Goal: Obtain resource: Download file/media

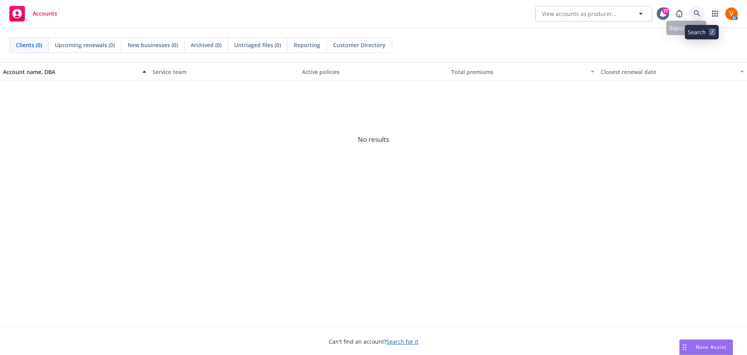
click at [701, 12] on icon at bounding box center [697, 13] width 7 height 7
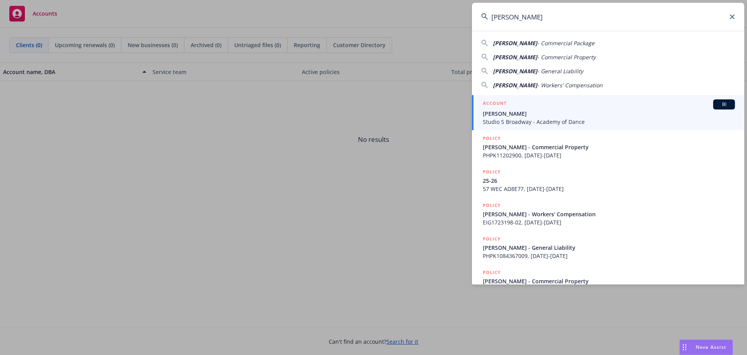
type input "[PERSON_NAME]"
click at [573, 118] on span "Studio S Broadway - Academy of Dance" at bounding box center [609, 122] width 252 height 8
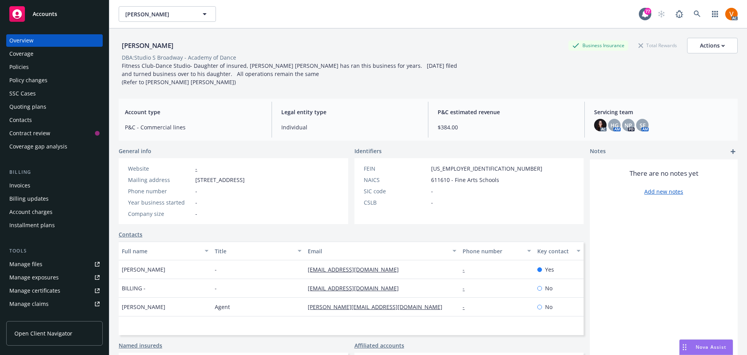
click at [76, 61] on div "Policies" at bounding box center [54, 67] width 90 height 12
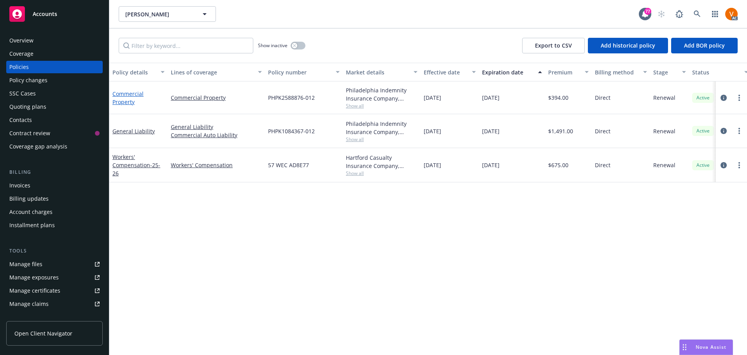
click at [126, 94] on link "Commercial Property" at bounding box center [128, 98] width 31 height 16
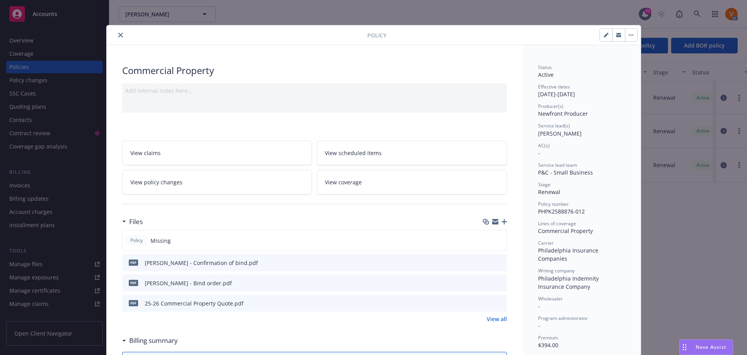
click at [469, 230] on div "Policy Missing" at bounding box center [314, 240] width 385 height 21
click at [118, 35] on icon "close" at bounding box center [120, 35] width 5 height 5
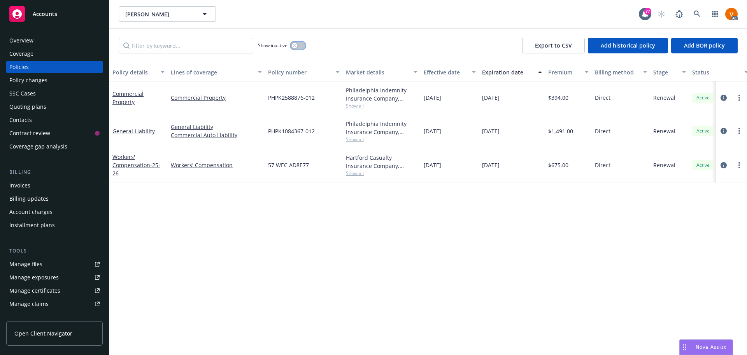
click at [297, 42] on button "button" at bounding box center [298, 46] width 15 height 8
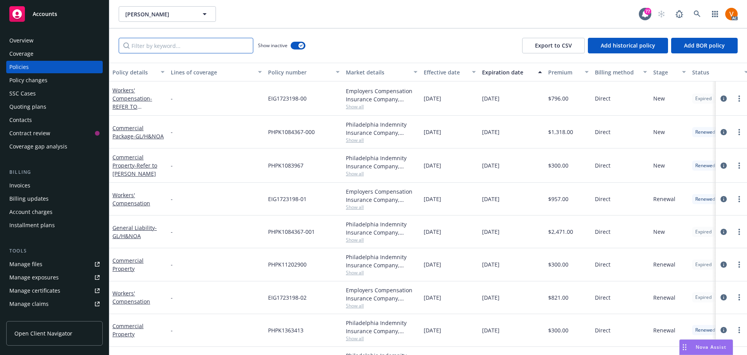
click at [223, 38] on input "Filter by keyword..." at bounding box center [186, 46] width 135 height 16
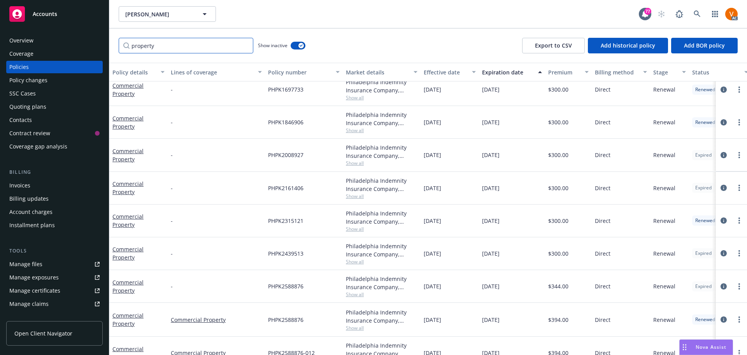
scroll to position [134, 0]
type input "property"
click at [127, 311] on link "Commercial Property" at bounding box center [128, 319] width 31 height 16
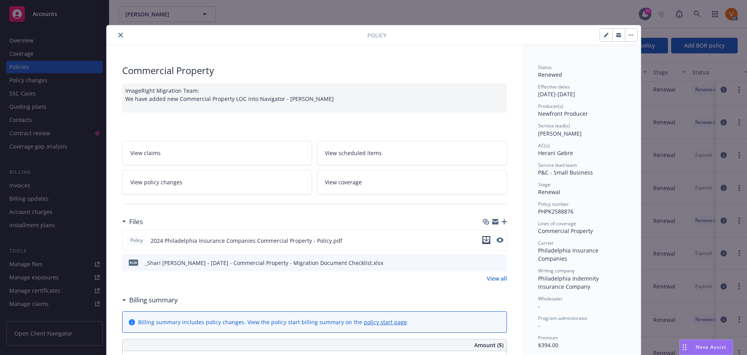
click at [487, 237] on icon "download file" at bounding box center [487, 240] width 6 height 6
click at [118, 33] on icon "close" at bounding box center [120, 35] width 5 height 5
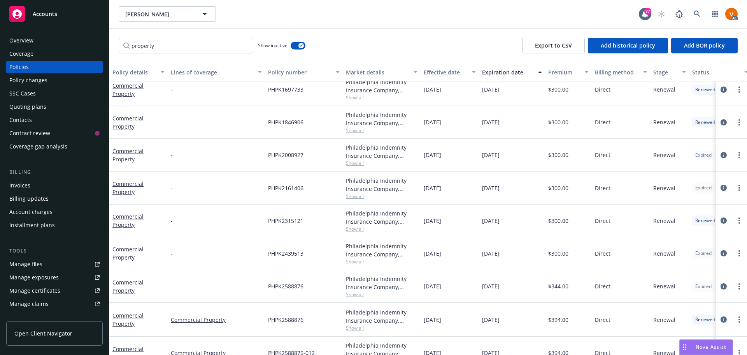
click at [29, 37] on div "Overview" at bounding box center [21, 40] width 24 height 12
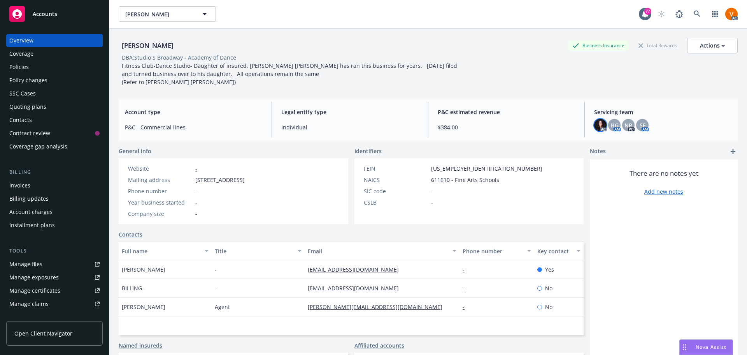
click at [594, 122] on img at bounding box center [600, 125] width 12 height 12
click at [611, 123] on span "HG" at bounding box center [615, 125] width 8 height 8
click at [625, 121] on span "NP" at bounding box center [629, 125] width 8 height 8
click at [640, 121] on span "SF" at bounding box center [643, 125] width 6 height 8
